Goal: Navigation & Orientation: Find specific page/section

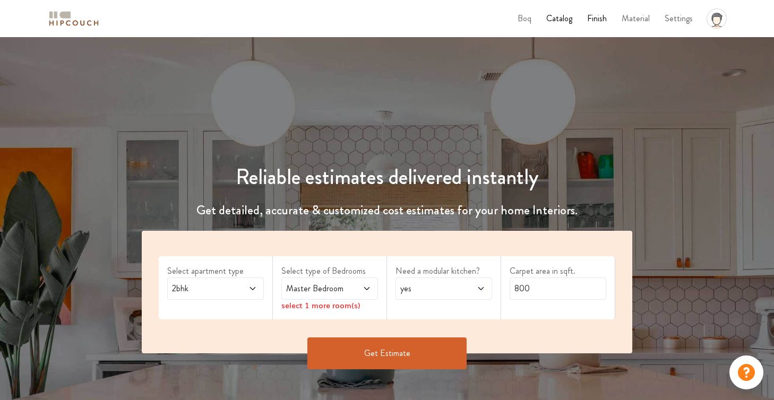
click at [61, 16] on img at bounding box center [73, 19] width 53 height 19
click at [64, 30] on span at bounding box center [73, 19] width 53 height 24
click at [64, 24] on img at bounding box center [73, 19] width 53 height 19
click at [63, 17] on img at bounding box center [73, 19] width 53 height 19
click at [76, 20] on img at bounding box center [73, 19] width 53 height 19
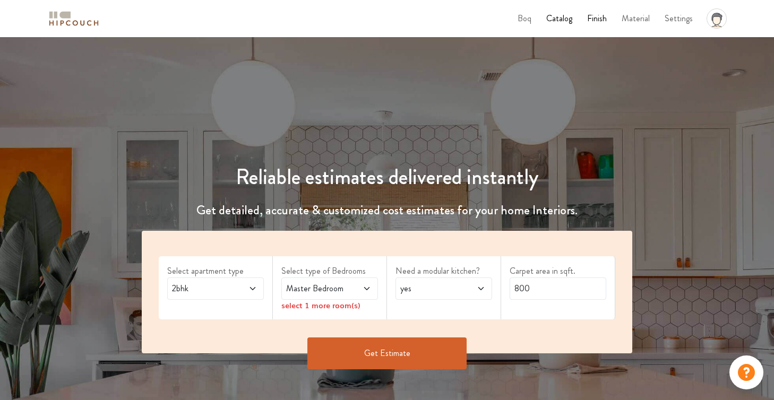
click at [706, 27] on div "profile pic" at bounding box center [716, 18] width 29 height 29
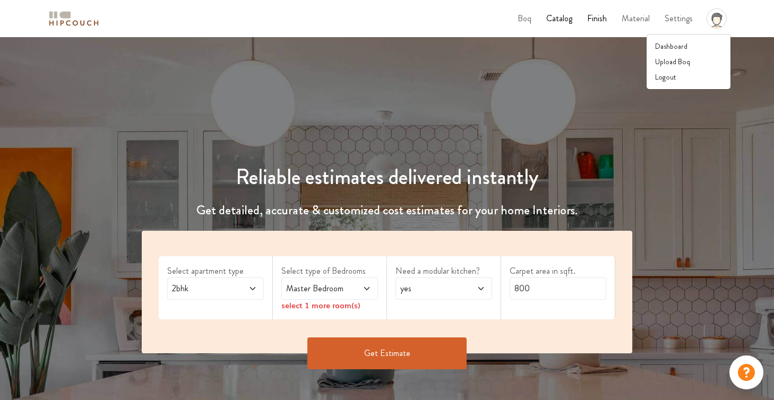
click at [719, 16] on icon at bounding box center [717, 16] width 10 height 7
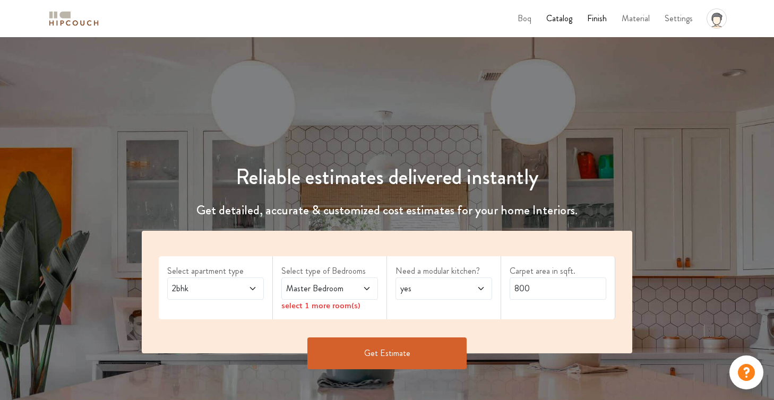
click at [719, 16] on icon at bounding box center [717, 16] width 10 height 7
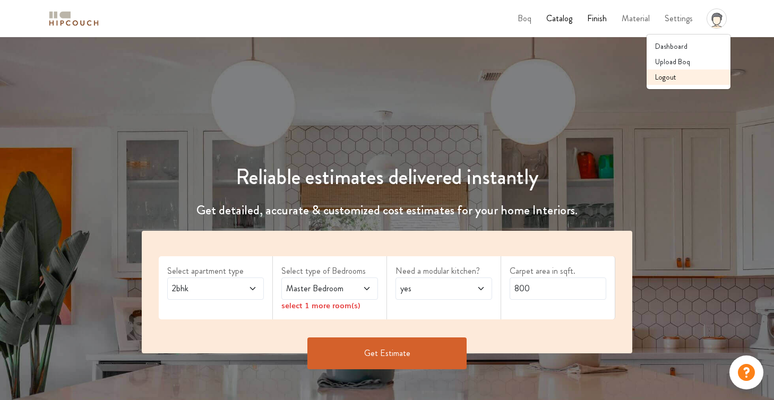
click at [670, 74] on link "Logout" at bounding box center [689, 77] width 84 height 15
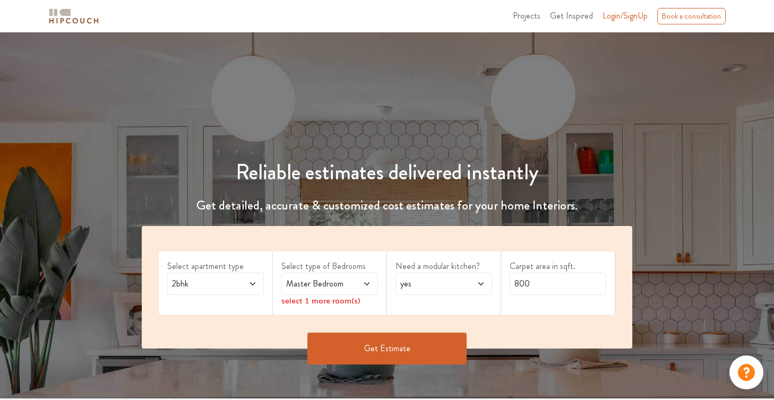
click at [523, 14] on span "Projects" at bounding box center [527, 16] width 28 height 12
click at [704, 16] on div "Book a consultation" at bounding box center [691, 16] width 68 height 16
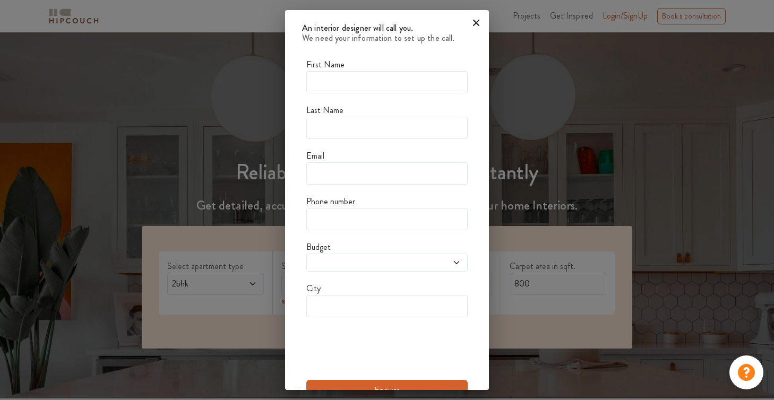
click at [472, 27] on icon at bounding box center [476, 22] width 17 height 17
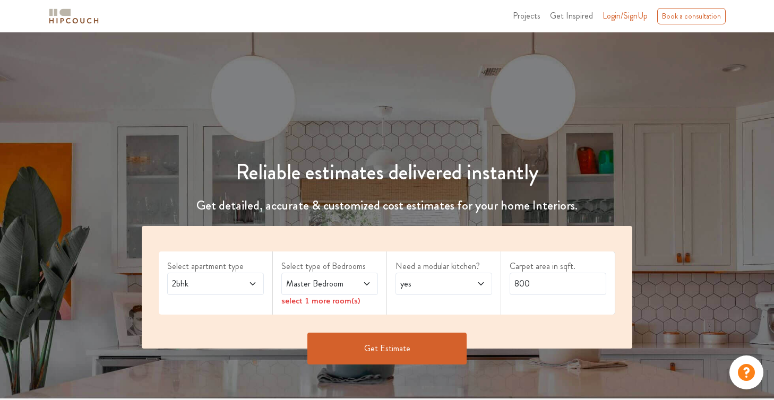
click at [535, 12] on span "Projects" at bounding box center [527, 16] width 28 height 12
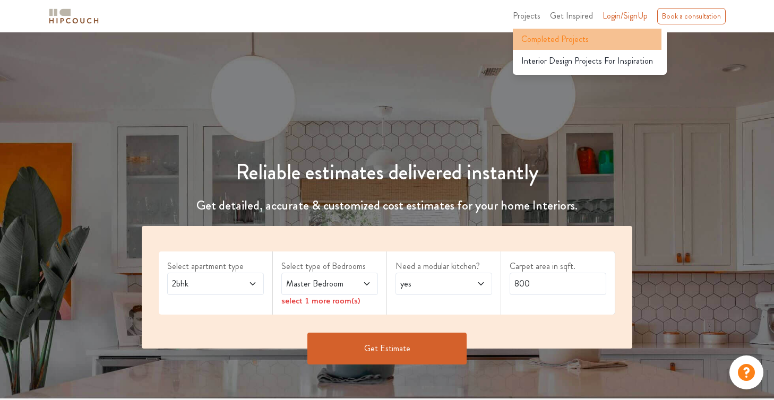
click at [540, 36] on span "Completed Projects" at bounding box center [554, 39] width 67 height 13
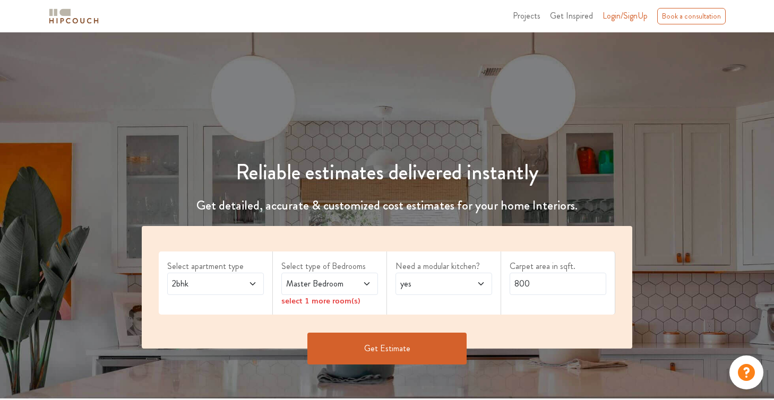
click at [520, 16] on span "Projects" at bounding box center [527, 16] width 28 height 12
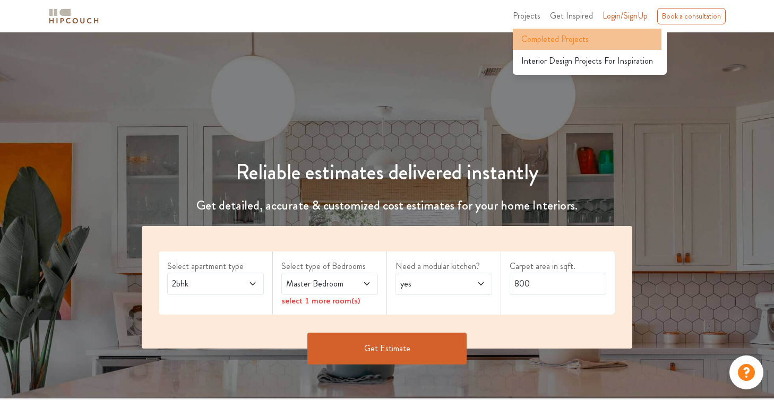
click at [544, 37] on span "Completed Projects" at bounding box center [554, 39] width 67 height 13
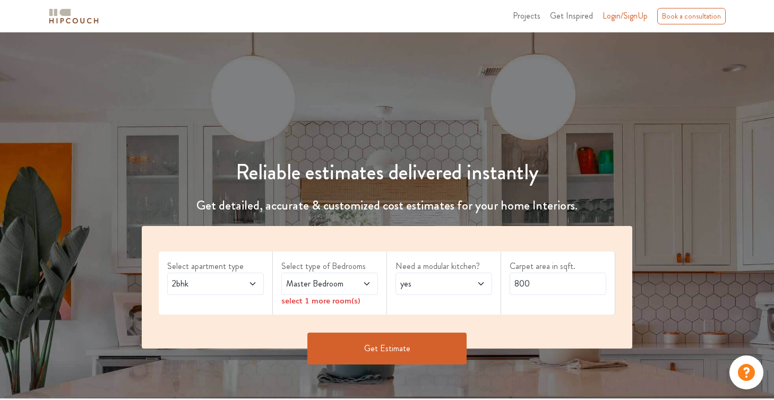
click at [576, 17] on span "Get Inspired" at bounding box center [571, 16] width 43 height 12
click at [529, 18] on span "Projects" at bounding box center [527, 16] width 28 height 12
click at [477, 22] on div "Projects Get Inspired Login/SignUp Book a consultation" at bounding box center [420, 16] width 622 height 18
click at [536, 16] on span "Projects" at bounding box center [527, 16] width 28 height 12
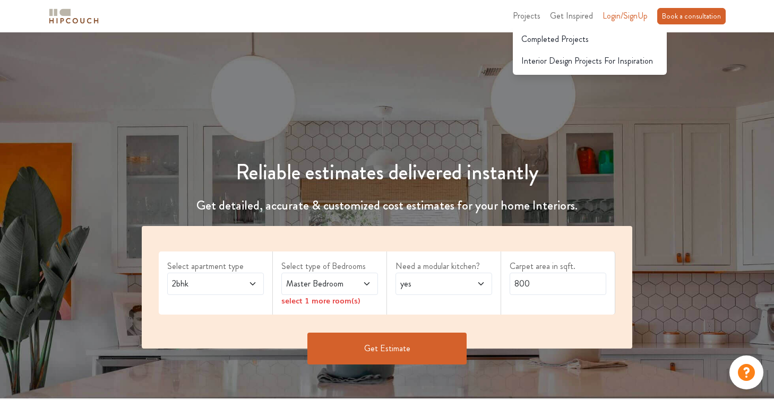
click at [707, 22] on div "Book a consultation" at bounding box center [691, 16] width 68 height 16
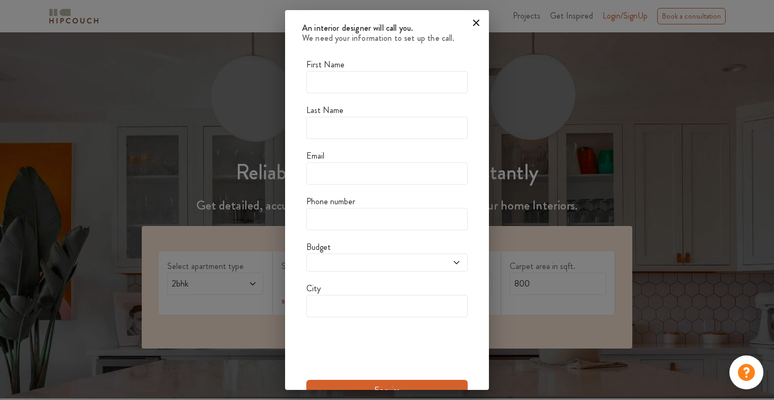
click at [476, 24] on icon at bounding box center [476, 22] width 17 height 17
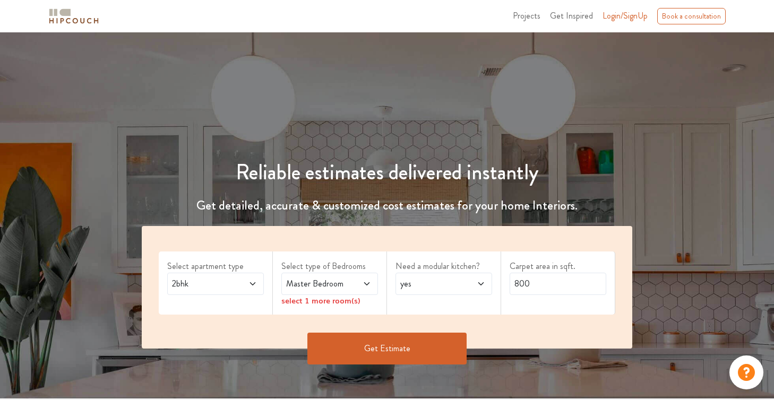
click at [579, 13] on span "Get Inspired" at bounding box center [571, 16] width 43 height 12
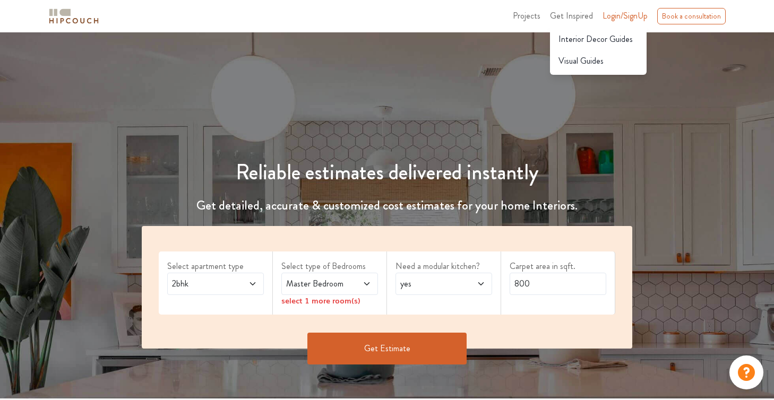
click at [579, 13] on span "Get Inspired" at bounding box center [571, 16] width 43 height 12
click at [527, 13] on span "Projects" at bounding box center [527, 16] width 28 height 12
